Goal: Task Accomplishment & Management: Complete application form

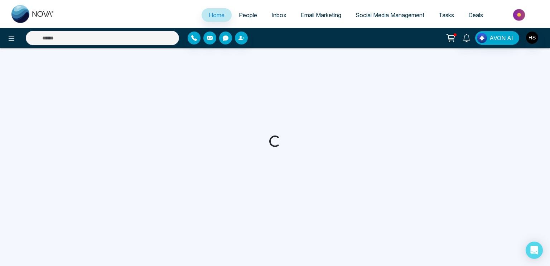
select select "*"
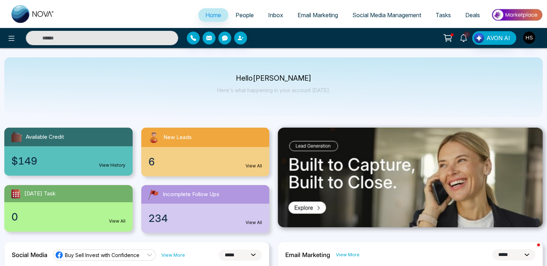
click at [464, 37] on icon at bounding box center [463, 38] width 8 height 8
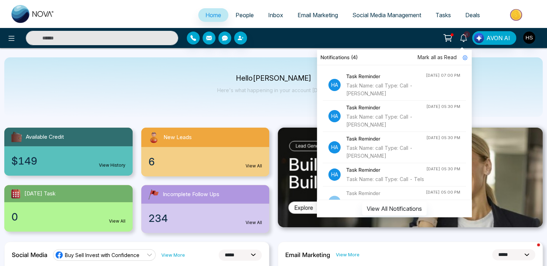
click at [393, 87] on div "Task Name: call Type: Call - [PERSON_NAME]" at bounding box center [386, 90] width 80 height 16
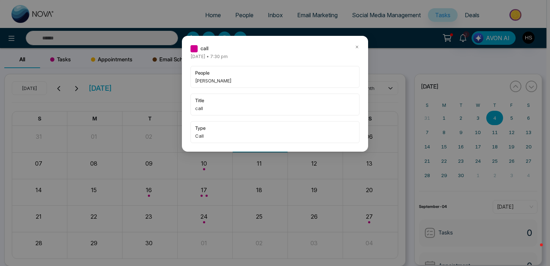
click at [358, 47] on icon at bounding box center [357, 46] width 5 height 5
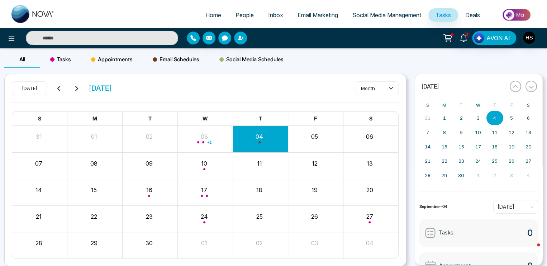
click at [87, 37] on input "text" at bounding box center [102, 38] width 152 height 14
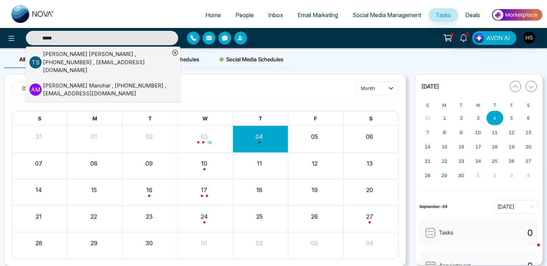
type input "*****"
click at [88, 82] on div "[PERSON_NAME] , [PHONE_NUMBER] , [EMAIL_ADDRESS][DOMAIN_NAME]" at bounding box center [106, 90] width 126 height 16
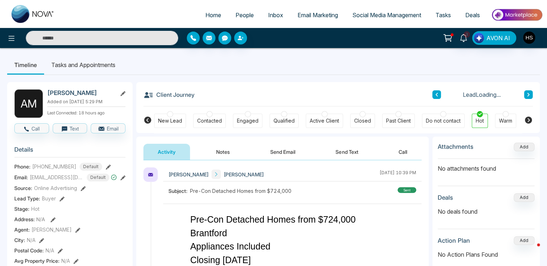
click at [221, 153] on button "Notes" at bounding box center [223, 152] width 42 height 16
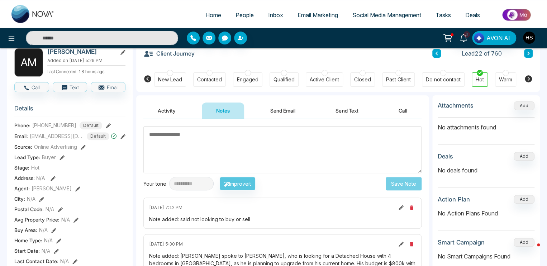
scroll to position [36, 0]
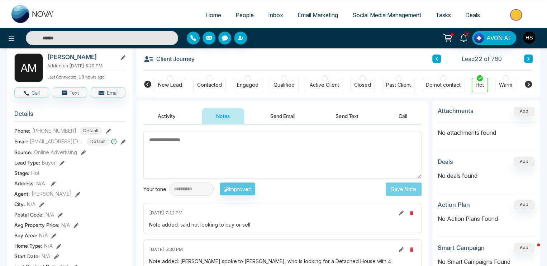
click at [79, 40] on input "text" at bounding box center [102, 38] width 152 height 14
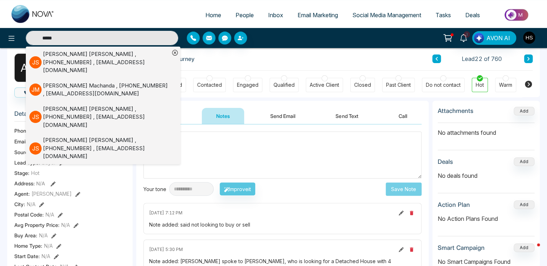
type input "*****"
click at [93, 105] on div "[PERSON_NAME] , [PHONE_NUMBER] , [EMAIL_ADDRESS][DOMAIN_NAME]" at bounding box center [106, 117] width 126 height 24
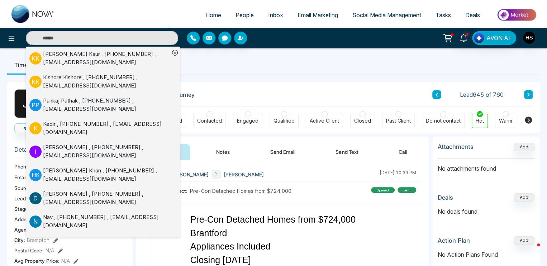
click at [255, 91] on div "Client Journey Lead 645 of 760" at bounding box center [337, 94] width 389 height 24
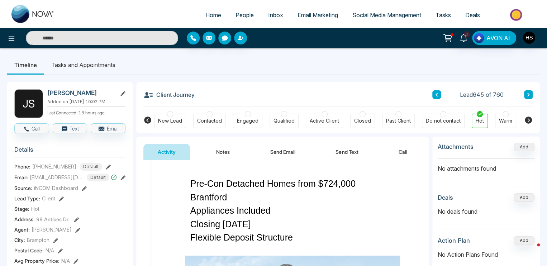
click at [230, 150] on button "Notes" at bounding box center [223, 152] width 42 height 16
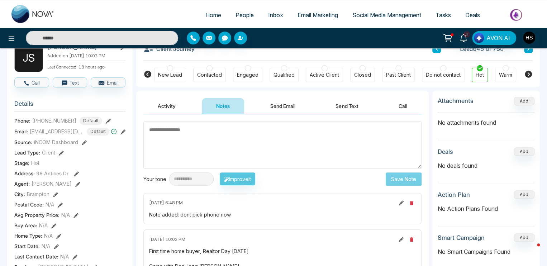
scroll to position [36, 0]
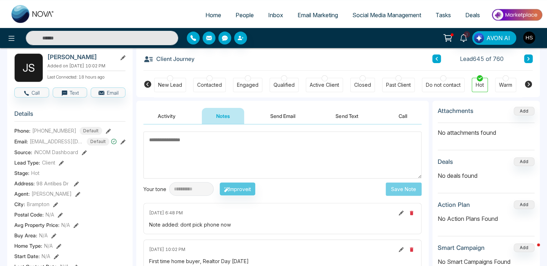
click at [278, 157] on textarea at bounding box center [282, 154] width 278 height 47
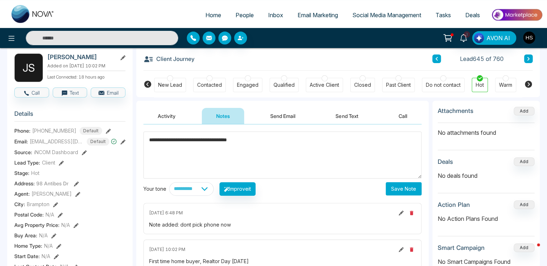
type textarea "**********"
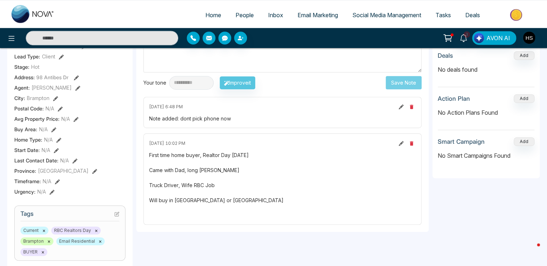
scroll to position [143, 0]
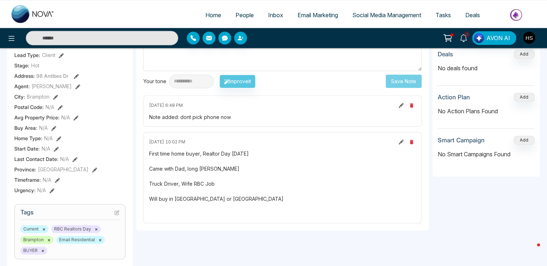
click at [400, 139] on icon at bounding box center [400, 141] width 5 height 5
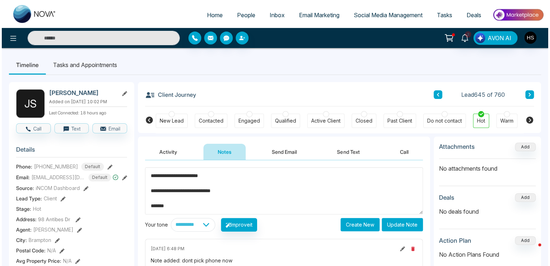
scroll to position [32, 0]
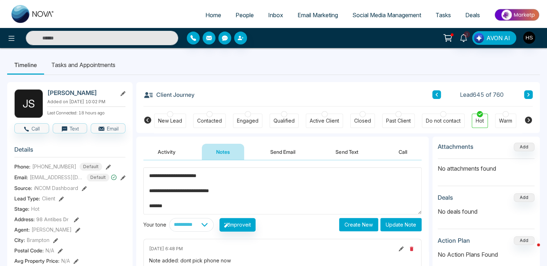
paste textarea "**********"
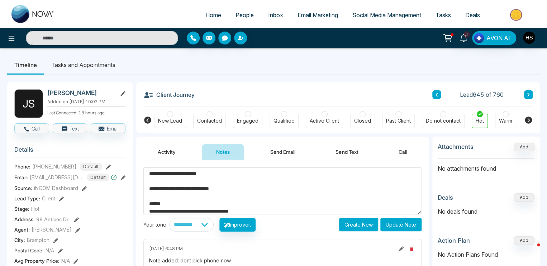
type textarea "**********"
click at [414, 227] on button "Update Note" at bounding box center [400, 224] width 41 height 13
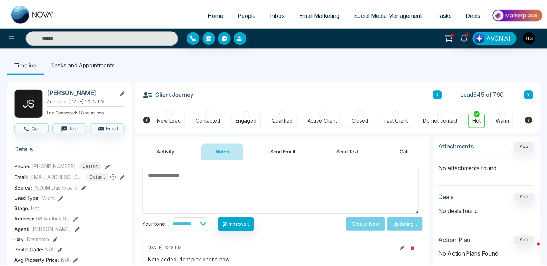
scroll to position [0, 0]
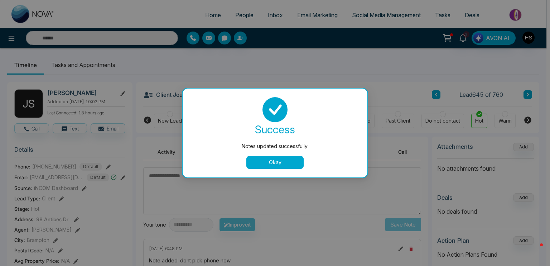
click at [290, 163] on button "Okay" at bounding box center [274, 162] width 57 height 13
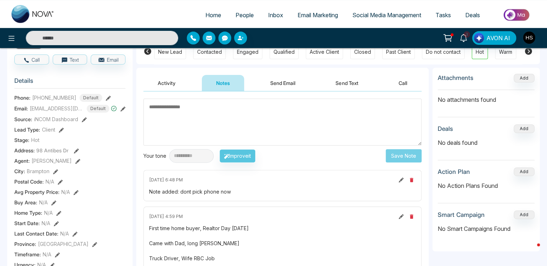
scroll to position [72, 0]
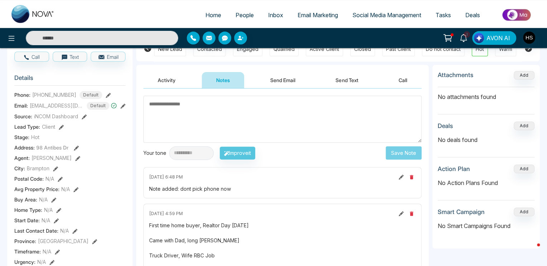
click at [410, 177] on icon "button" at bounding box center [410, 177] width 3 height 4
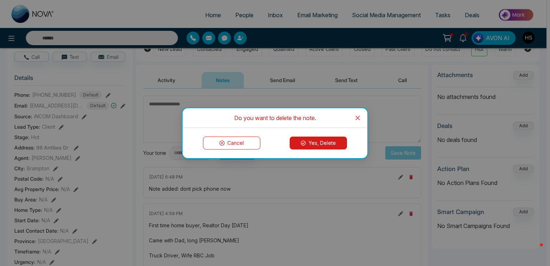
click at [331, 141] on button "Yes, Delete" at bounding box center [318, 142] width 57 height 13
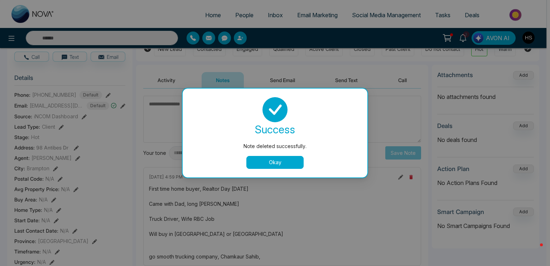
click at [283, 160] on button "Okay" at bounding box center [274, 162] width 57 height 13
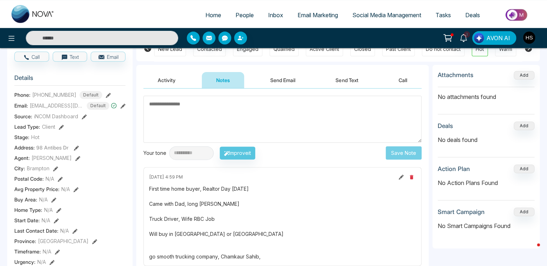
click at [398, 175] on icon at bounding box center [400, 176] width 5 height 5
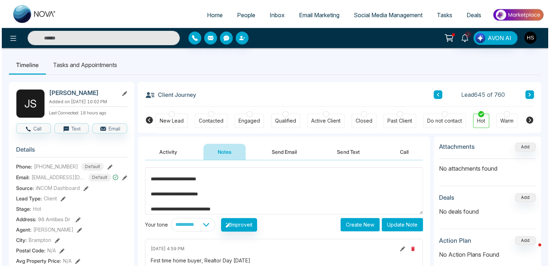
scroll to position [4, 0]
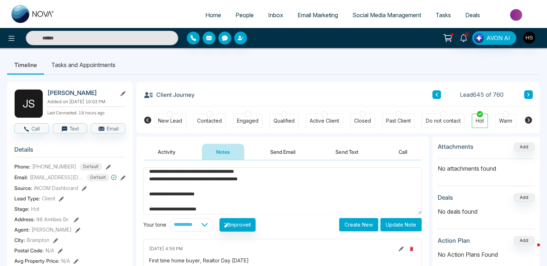
type textarea "**********"
click at [404, 221] on button "Update Note" at bounding box center [400, 224] width 41 height 13
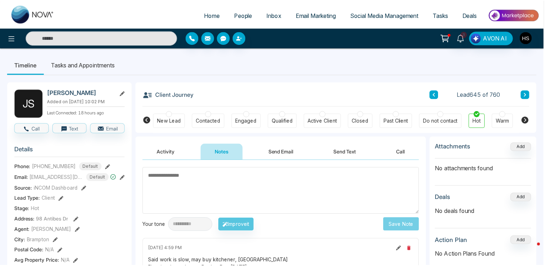
scroll to position [0, 0]
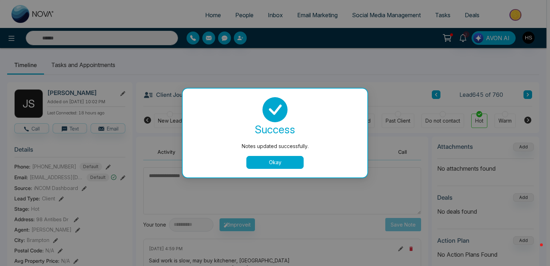
drag, startPoint x: 274, startPoint y: 158, endPoint x: 386, endPoint y: 150, distance: 112.4
click at [275, 158] on button "Okay" at bounding box center [274, 162] width 57 height 13
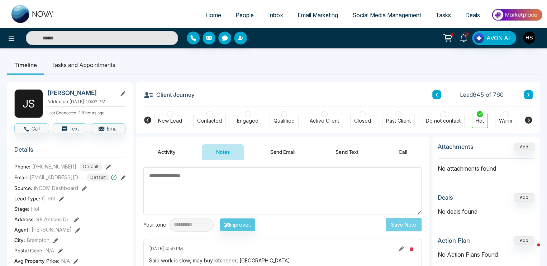
click at [506, 115] on div at bounding box center [505, 114] width 6 height 6
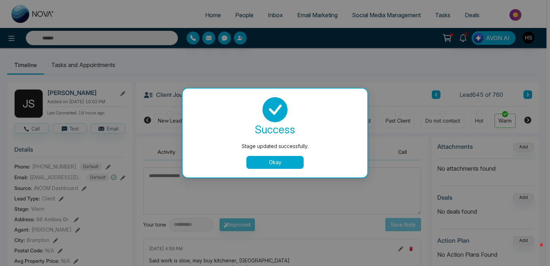
click at [274, 163] on button "Okay" at bounding box center [274, 162] width 57 height 13
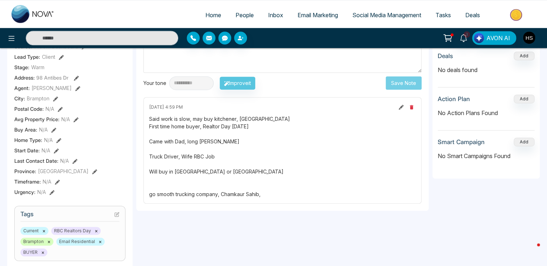
scroll to position [143, 0]
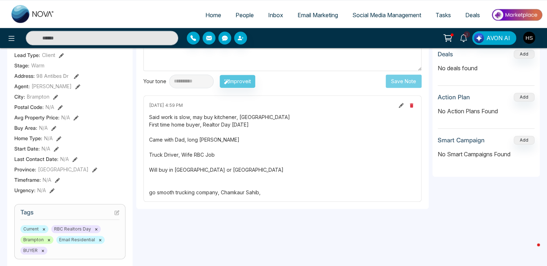
click at [116, 213] on icon at bounding box center [116, 212] width 5 height 5
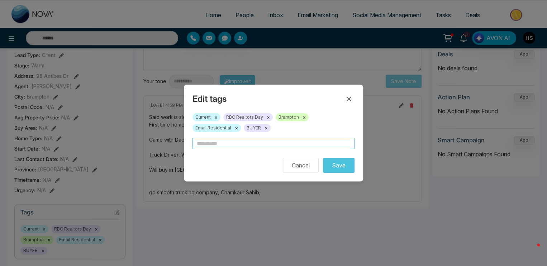
click at [241, 144] on input "text" at bounding box center [273, 143] width 162 height 11
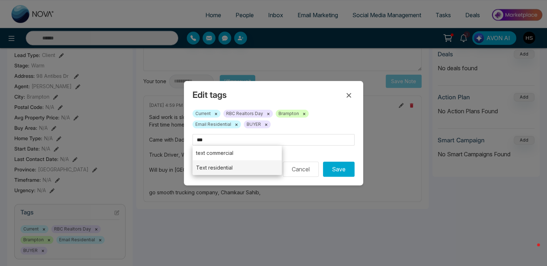
click at [226, 168] on li "Text residential" at bounding box center [236, 167] width 89 height 15
type input "**********"
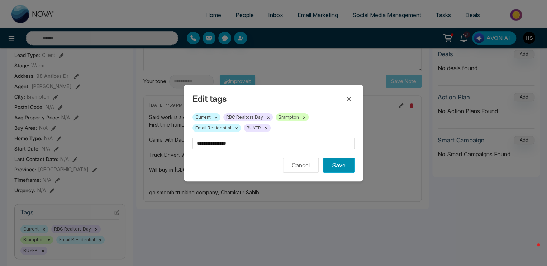
click at [332, 168] on button "Save" at bounding box center [339, 165] width 32 height 15
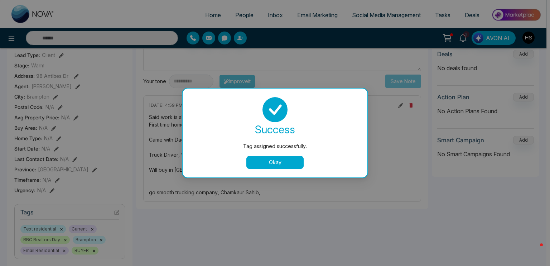
click at [294, 162] on button "Okay" at bounding box center [274, 162] width 57 height 13
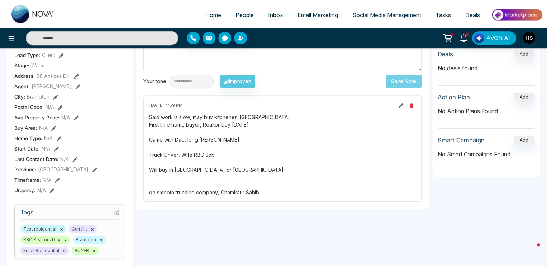
scroll to position [0, 0]
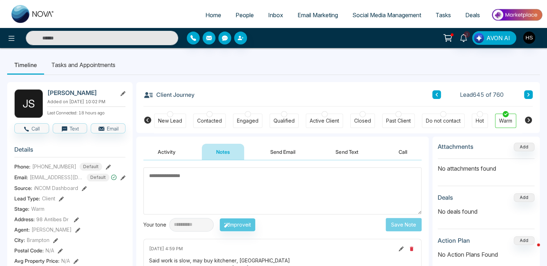
click at [81, 69] on li "Tasks and Appointments" at bounding box center [83, 64] width 78 height 19
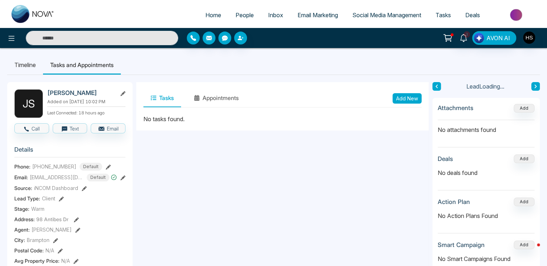
click at [398, 98] on button "Add New" at bounding box center [406, 98] width 29 height 10
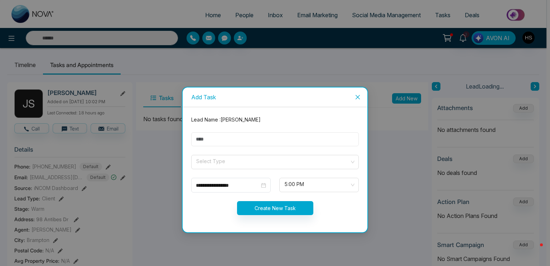
click at [224, 139] on input "text" at bounding box center [275, 139] width 168 height 14
type input "****"
click at [232, 160] on input "search" at bounding box center [273, 160] width 154 height 11
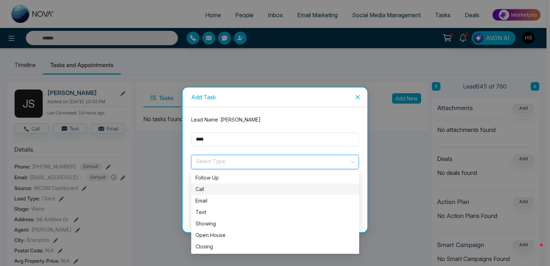
click at [226, 191] on div "Call" at bounding box center [275, 189] width 159 height 8
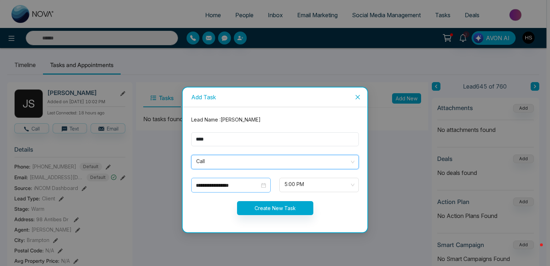
click at [265, 186] on div "**********" at bounding box center [231, 185] width 70 height 8
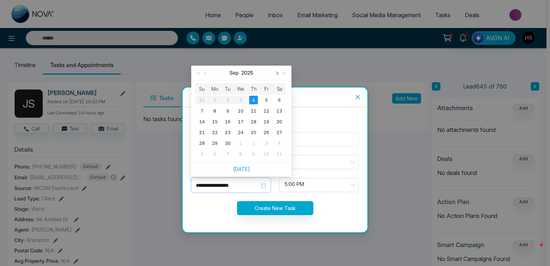
click at [275, 73] on span "button" at bounding box center [277, 74] width 4 height 4
type input "**********"
click at [240, 114] on div "5" at bounding box center [240, 110] width 9 height 9
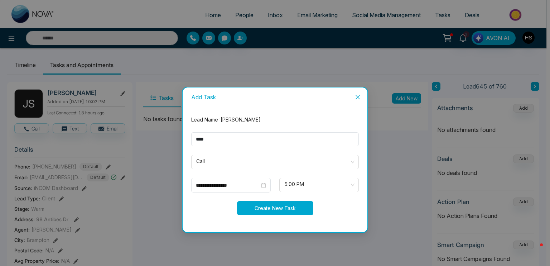
click at [293, 208] on button "Create New Task" at bounding box center [275, 208] width 76 height 14
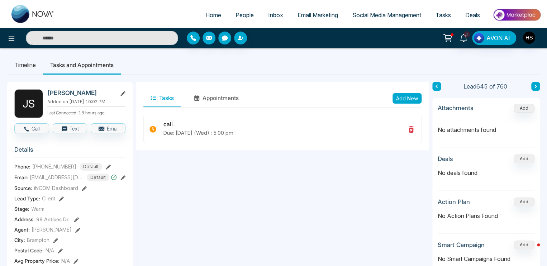
click at [86, 34] on input "text" at bounding box center [102, 38] width 152 height 14
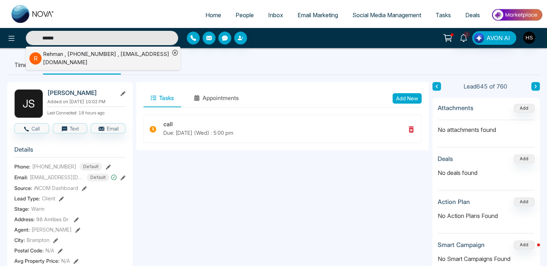
type input "******"
click at [95, 59] on div "[PERSON_NAME] , [PHONE_NUMBER] , [EMAIL_ADDRESS][DOMAIN_NAME]" at bounding box center [106, 58] width 126 height 16
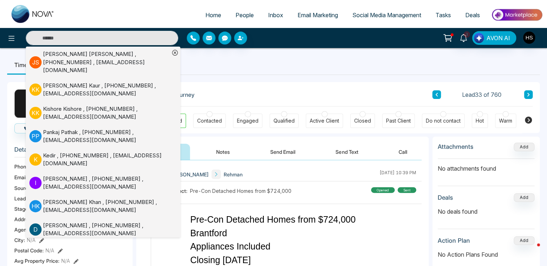
click at [505, 116] on div at bounding box center [505, 114] width 6 height 6
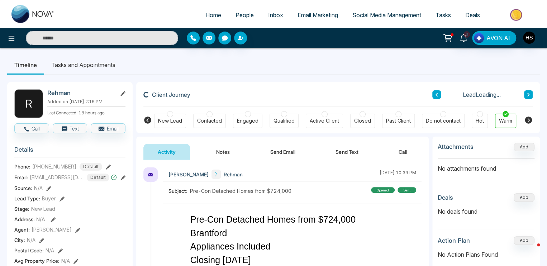
click at [231, 155] on button "Notes" at bounding box center [223, 152] width 42 height 16
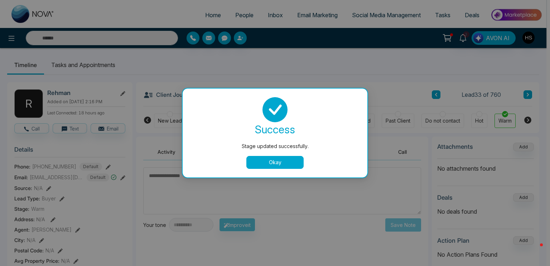
click at [232, 192] on div "Stage updated successfully. success Stage updated successfully. Okay" at bounding box center [275, 133] width 550 height 266
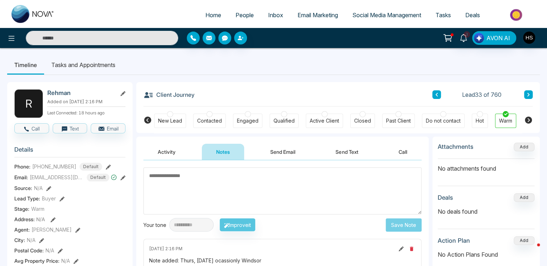
click at [231, 182] on textarea at bounding box center [282, 190] width 278 height 47
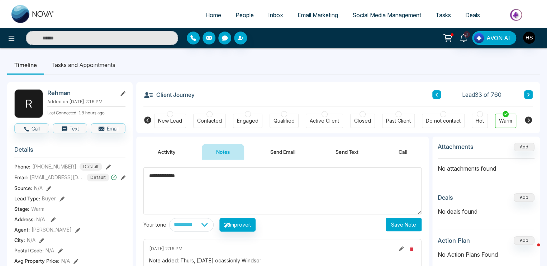
type textarea "**********"
click at [410, 225] on button "Save Note" at bounding box center [403, 224] width 36 height 13
